Goal: Information Seeking & Learning: Learn about a topic

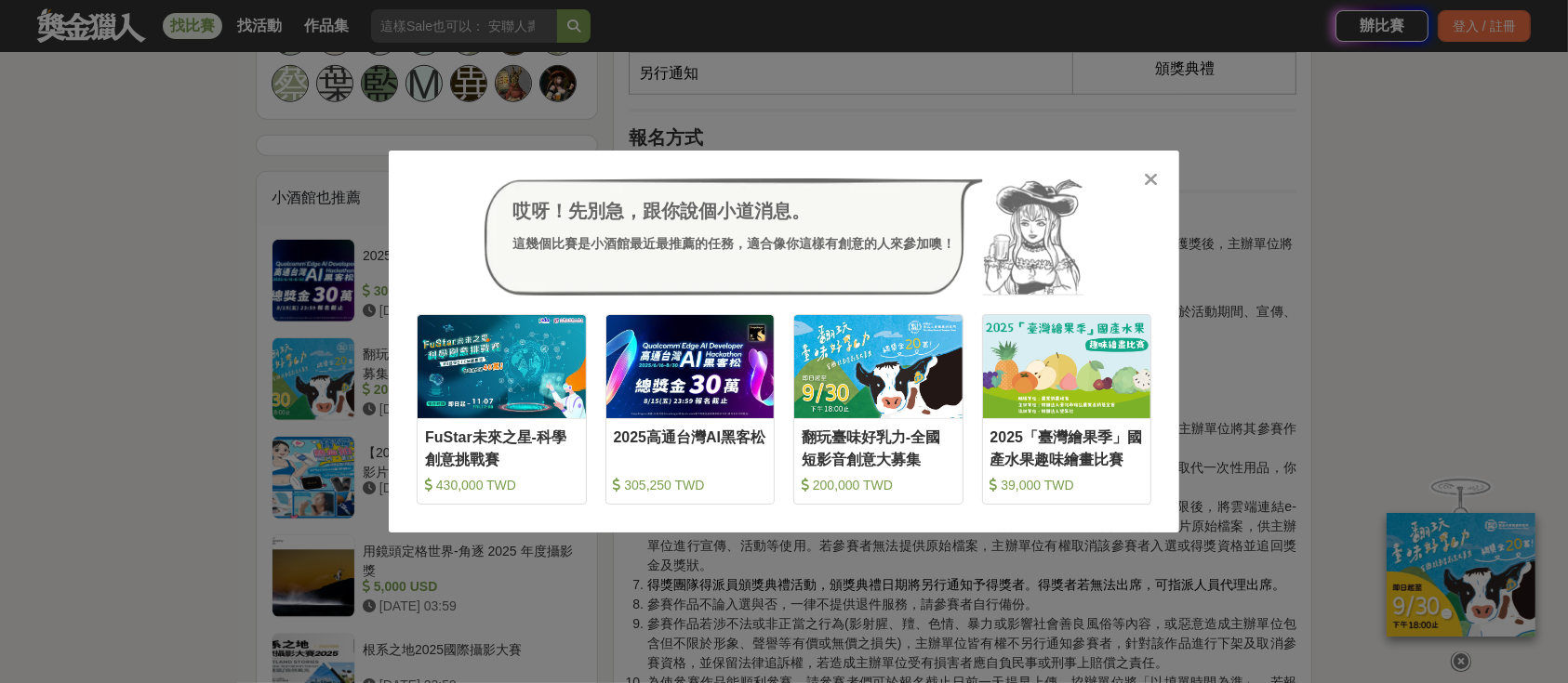
click at [1139, 178] on div "哎呀！先別急，跟你說個小道消息。 這幾個比賽是小酒館最近最推薦的任務，適合像你這樣有創意的人來參加噢！" at bounding box center [784, 237] width 734 height 117
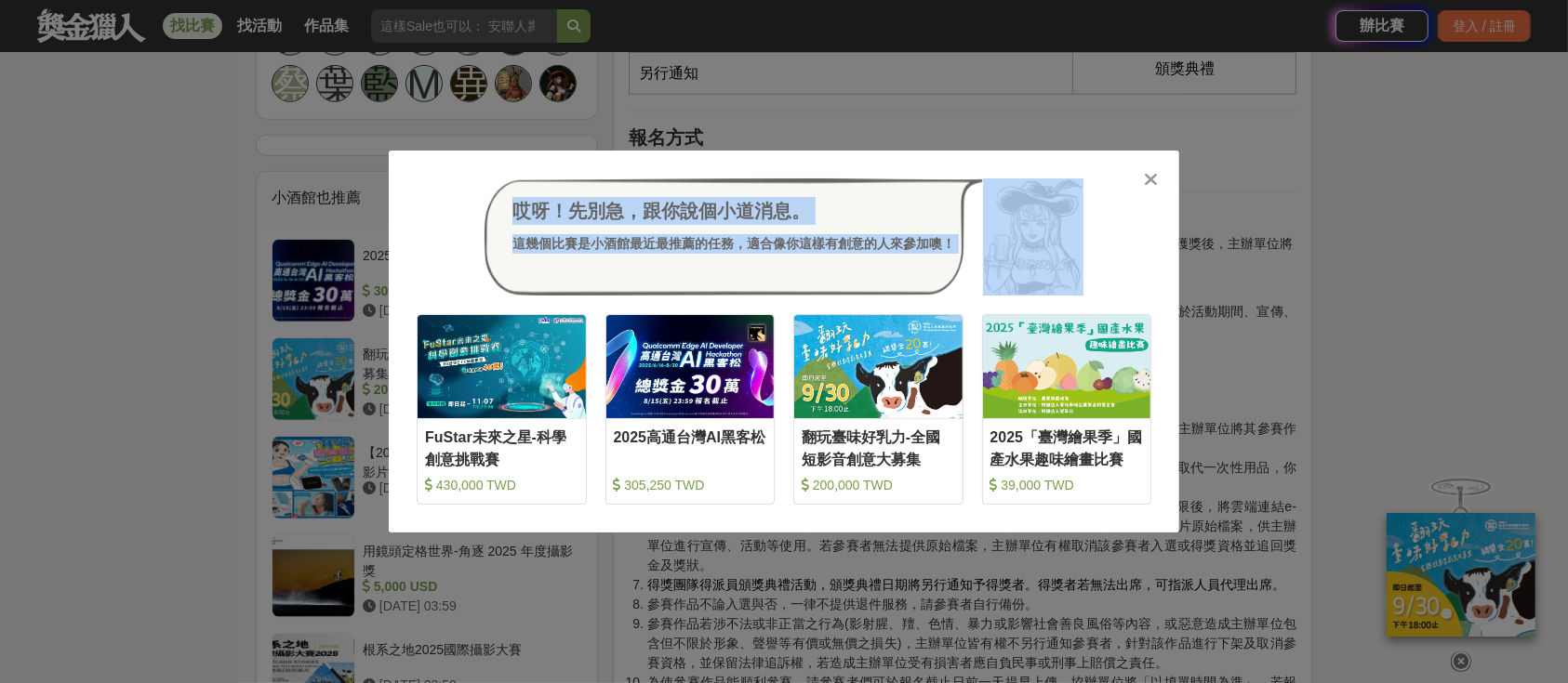
click at [1141, 180] on div "哎呀！先別急，跟你說個小道消息。 這幾個比賽是小酒館最近最推薦的任務，適合像你這樣有創意的人來參加噢！ 收藏 FuStar未來之星-科學創意挑戰賽 430,0…" at bounding box center [784, 342] width 790 height 382
click at [1157, 174] on icon at bounding box center [1151, 179] width 14 height 19
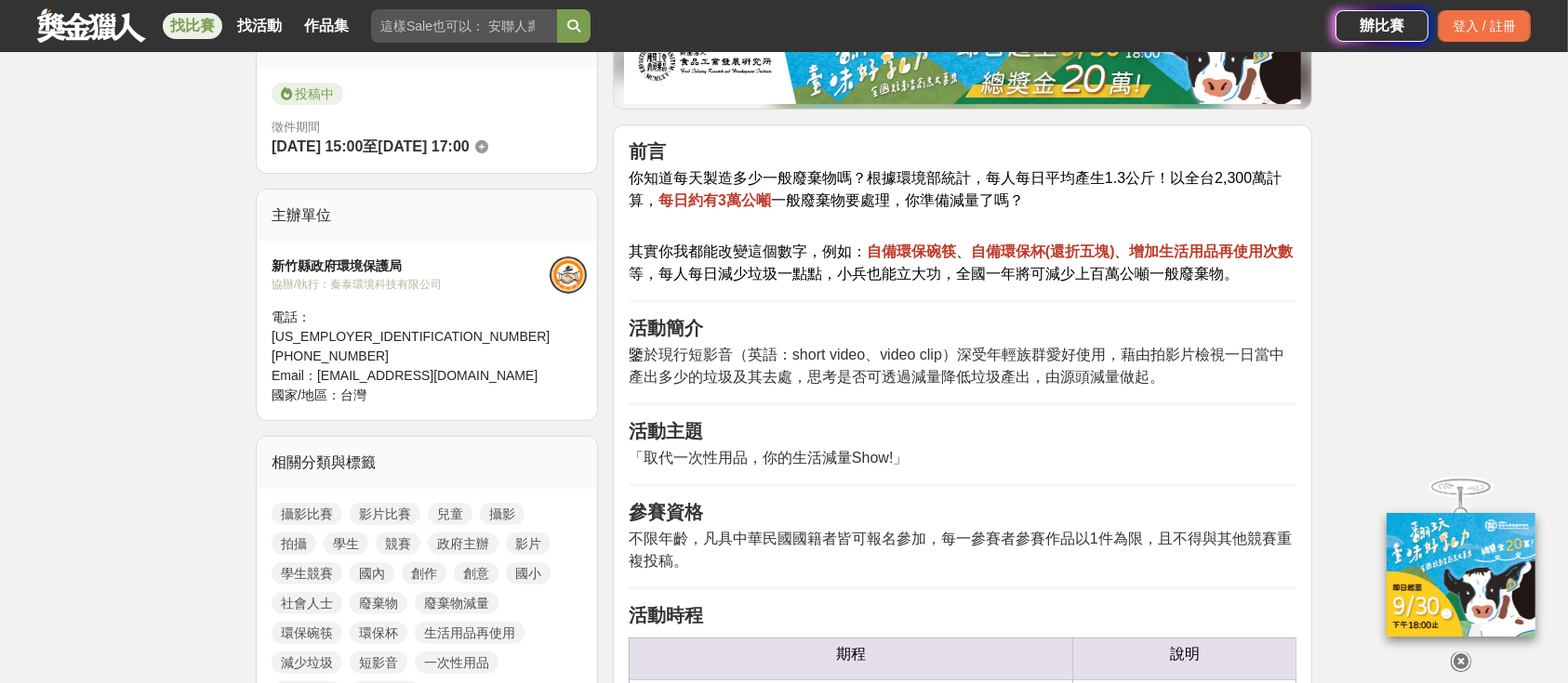
scroll to position [496, 0]
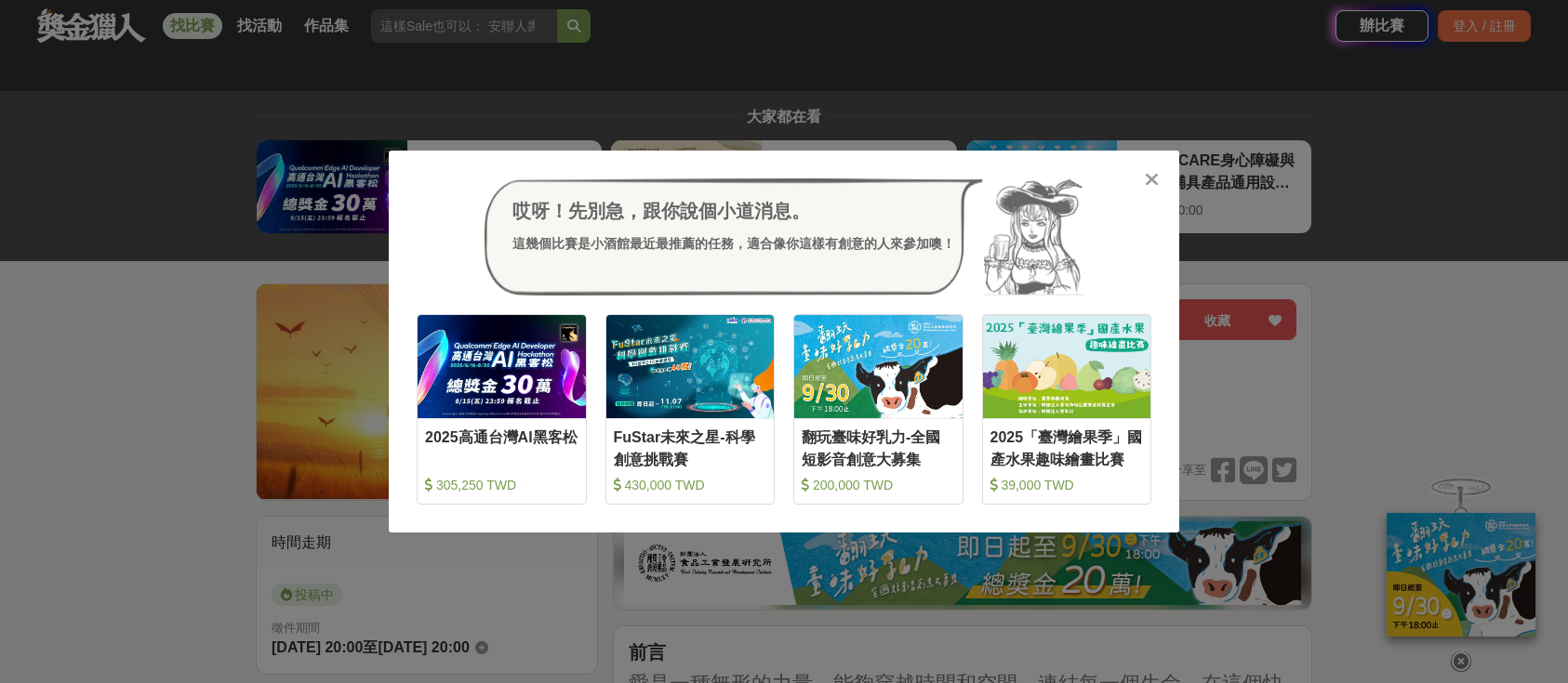
click at [1145, 172] on icon at bounding box center [1151, 179] width 14 height 19
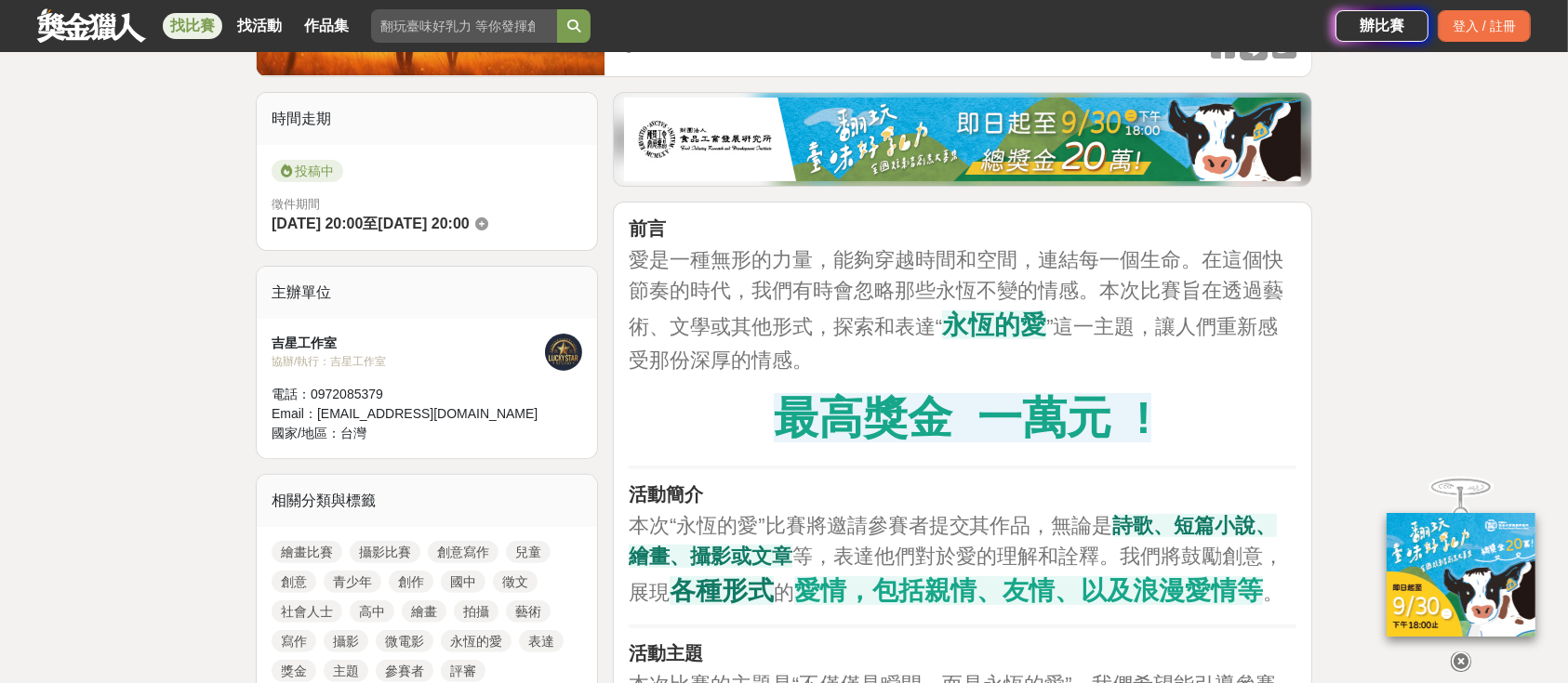
scroll to position [247, 0]
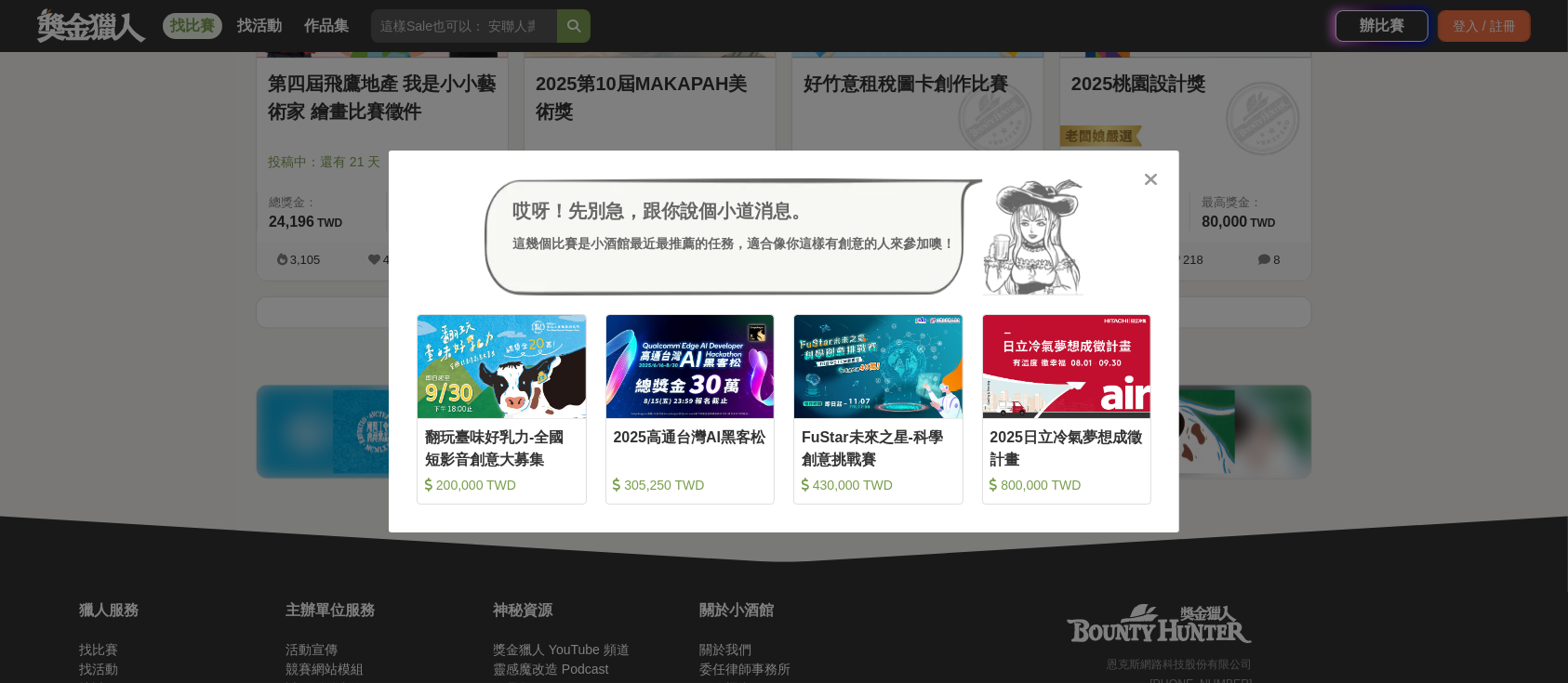
drag, startPoint x: 0, startPoint y: 0, endPoint x: 1144, endPoint y: 172, distance: 1156.9
click at [1142, 167] on div "哎呀！先別急，跟你說個小道消息。 這幾個比賽是小酒館最近最推薦的任務，適合像你這樣有創意的人來參加噢！ 收藏 翻玩臺味好乳力-全國短影音創意大募集 200,0…" at bounding box center [784, 342] width 790 height 382
click at [1152, 176] on icon at bounding box center [1151, 179] width 14 height 19
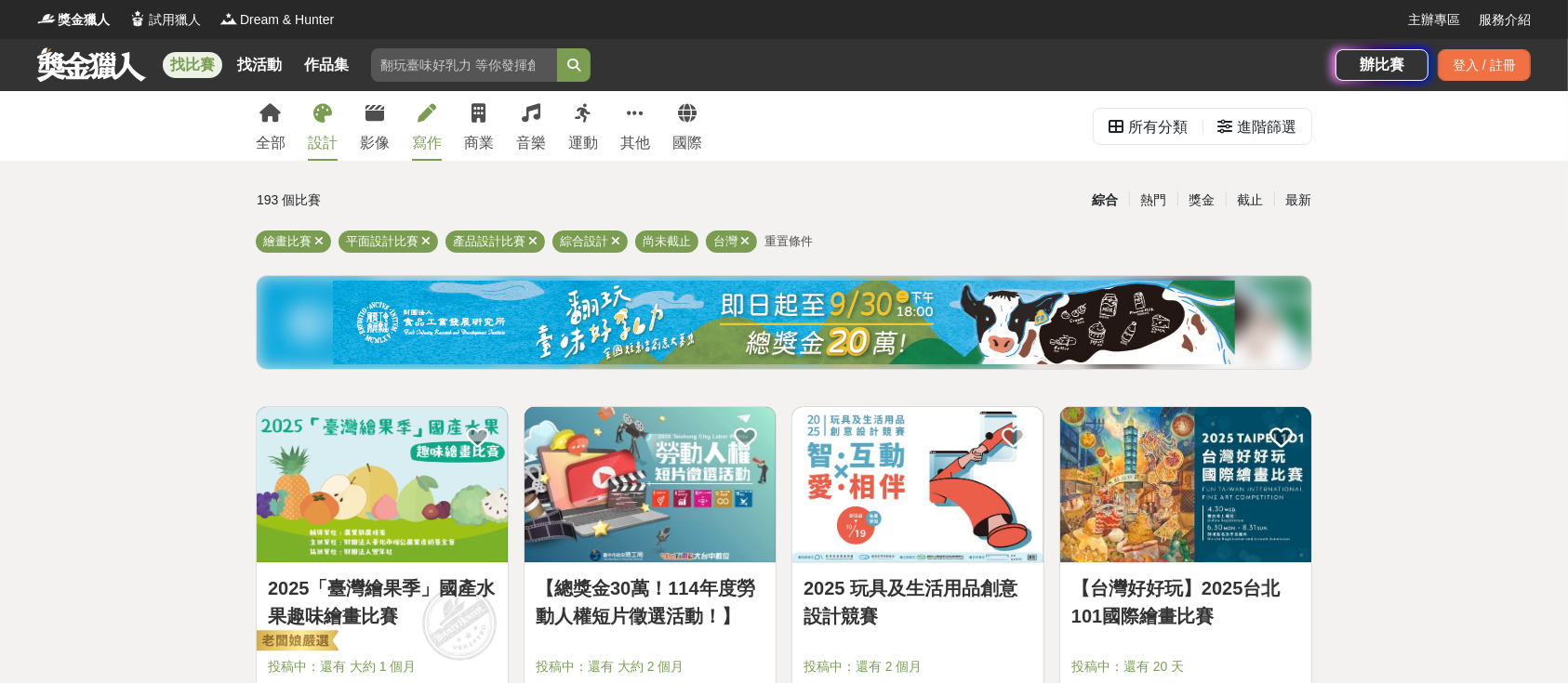
click at [439, 125] on link "寫作" at bounding box center [427, 125] width 30 height 70
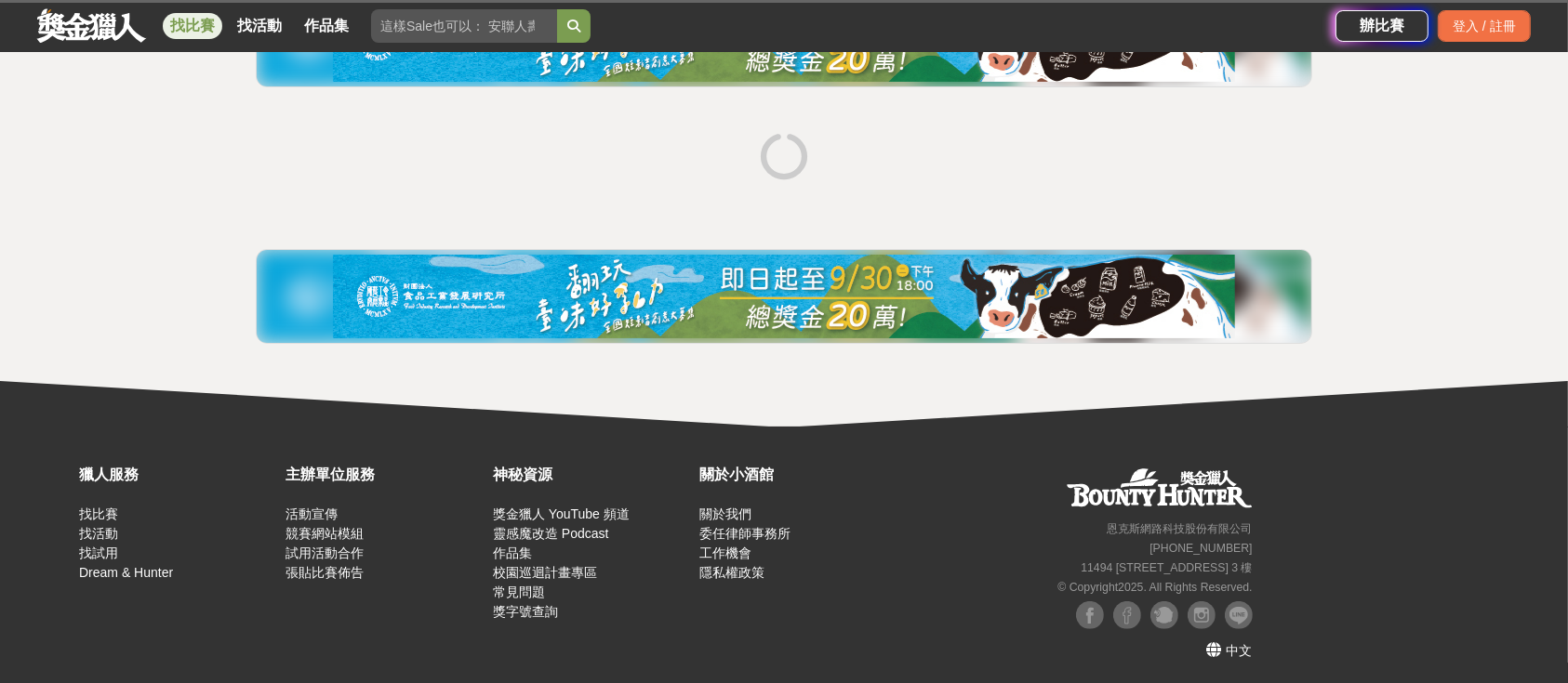
scroll to position [286, 0]
